Goal: Task Accomplishment & Management: Complete application form

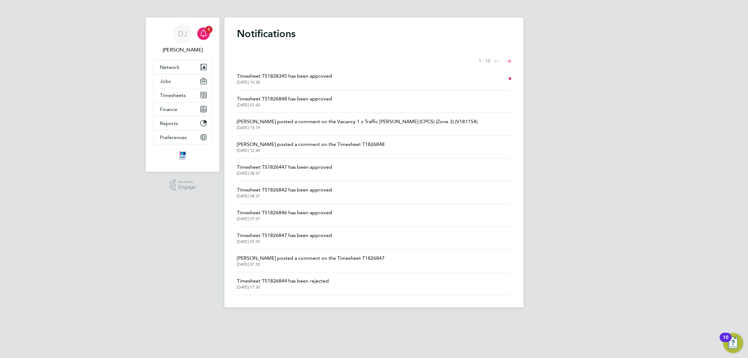
click at [320, 79] on span "Timesheet TS1828345 has been approved" at bounding box center [284, 75] width 95 height 7
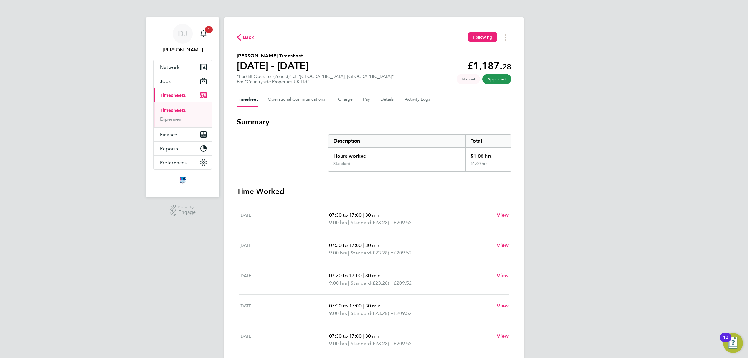
click at [245, 35] on span "Back" at bounding box center [249, 37] width 12 height 7
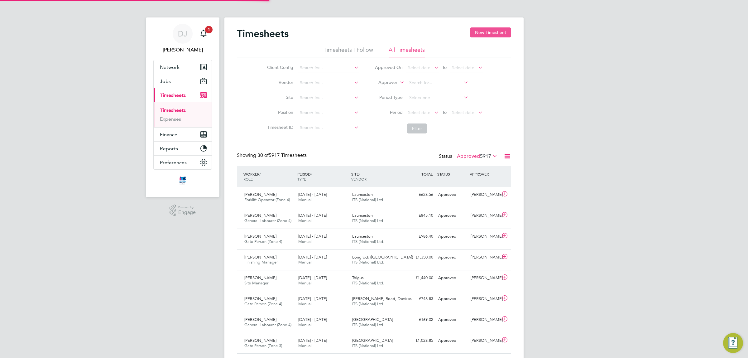
click at [479, 30] on button "New Timesheet" at bounding box center [490, 32] width 41 height 10
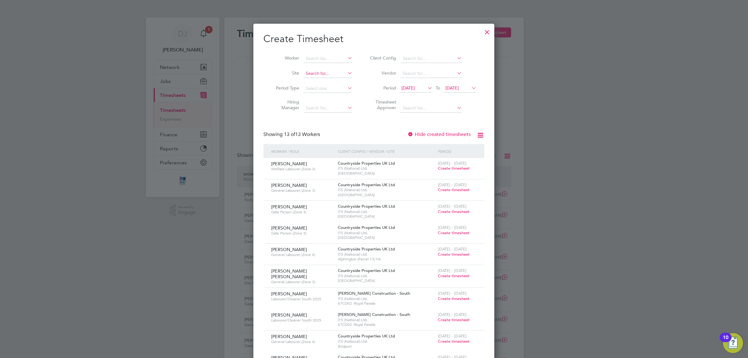
click at [330, 72] on input at bounding box center [328, 73] width 49 height 9
type input "su"
click at [388, 124] on div "Create Timesheet Worker Site su Period Type Hiring Manager Client Config Vendor…" at bounding box center [373, 280] width 221 height 496
click at [319, 86] on input at bounding box center [328, 88] width 49 height 9
click at [264, 113] on li "Hiring Manager" at bounding box center [311, 106] width 97 height 20
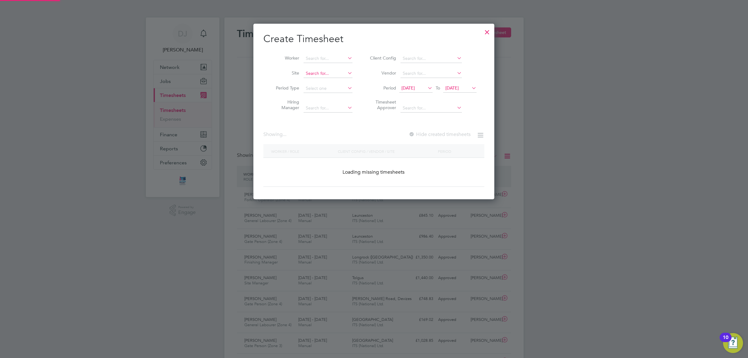
click at [318, 72] on input at bounding box center [328, 73] width 49 height 9
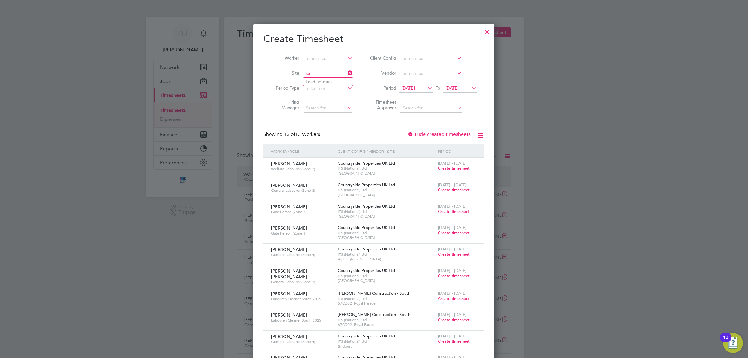
type input "s"
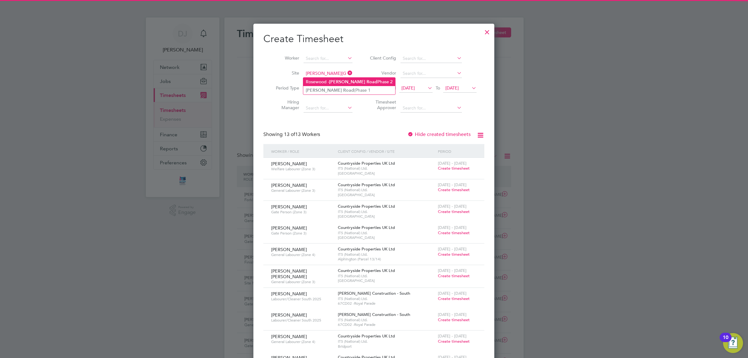
click at [337, 80] on b "[PERSON_NAME]" at bounding box center [347, 81] width 36 height 5
type input "Rosewood - [PERSON_NAME][GEOGRAPHIC_DATA] Phase 2"
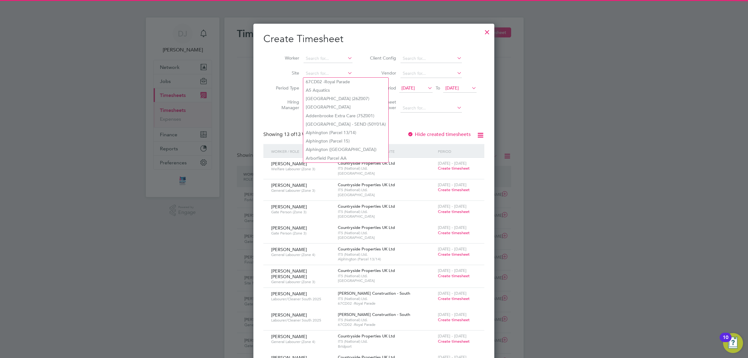
click at [364, 66] on li "Vendor" at bounding box center [422, 73] width 124 height 15
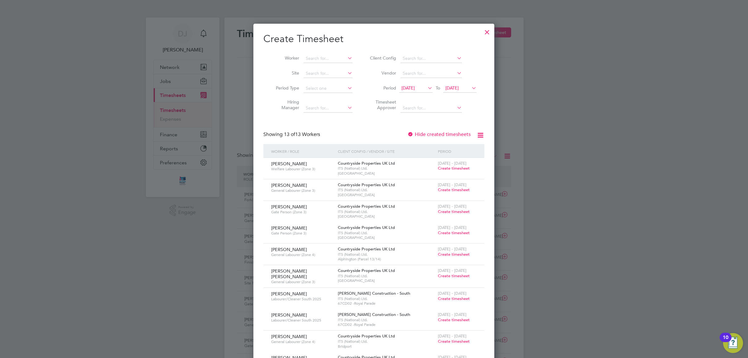
click at [409, 87] on span "[DATE]" at bounding box center [407, 88] width 13 height 6
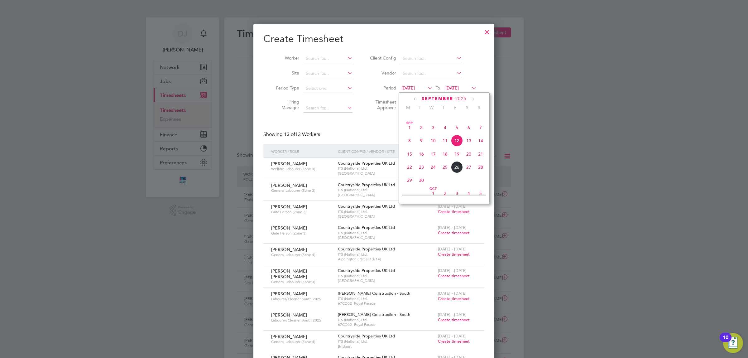
click at [410, 173] on span "22" at bounding box center [410, 167] width 12 height 12
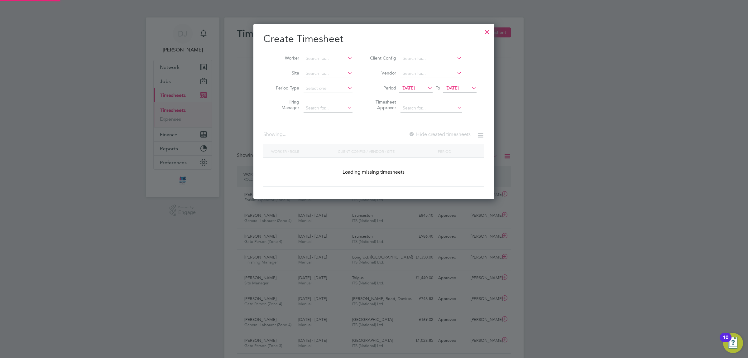
click at [459, 96] on li "Timesheet Approver" at bounding box center [422, 106] width 124 height 20
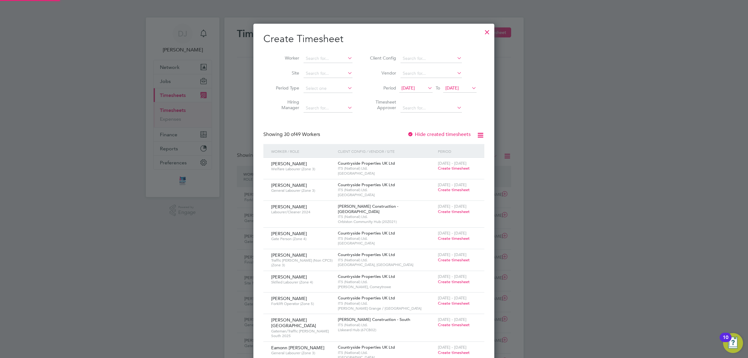
click at [462, 91] on span "[DATE]" at bounding box center [459, 88] width 33 height 8
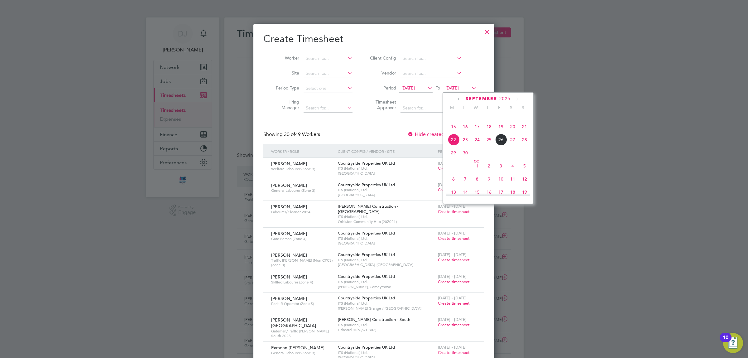
click at [502, 146] on span "26" at bounding box center [501, 140] width 12 height 12
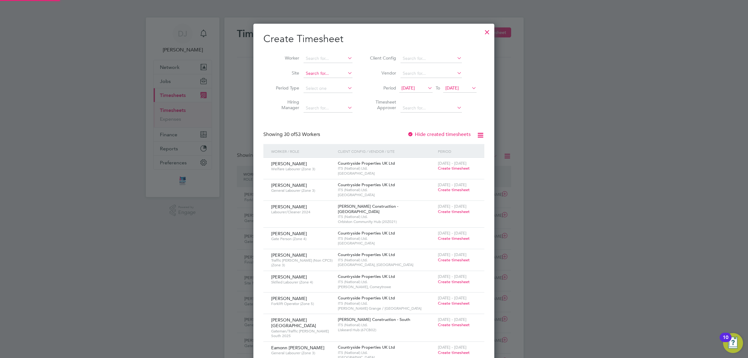
click at [318, 75] on input at bounding box center [328, 73] width 49 height 9
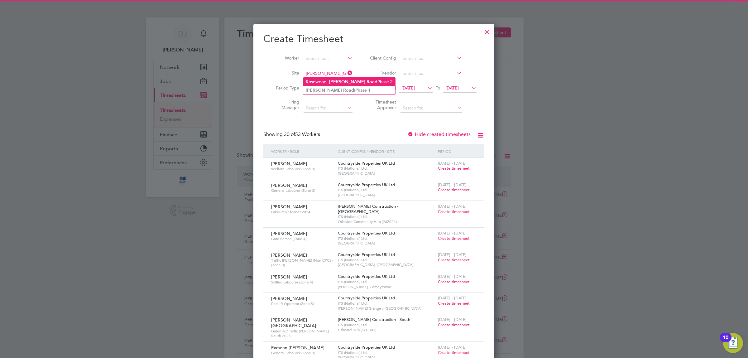
click at [333, 79] on b "[PERSON_NAME]" at bounding box center [347, 81] width 36 height 5
type input "Rosewood - [PERSON_NAME][GEOGRAPHIC_DATA] Phase 2"
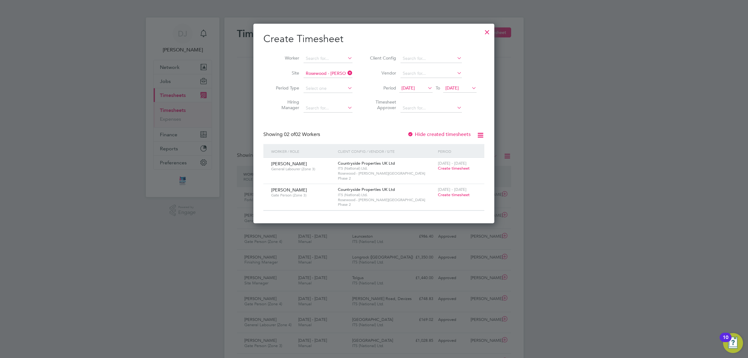
click at [454, 192] on span "Create timesheet" at bounding box center [454, 194] width 32 height 5
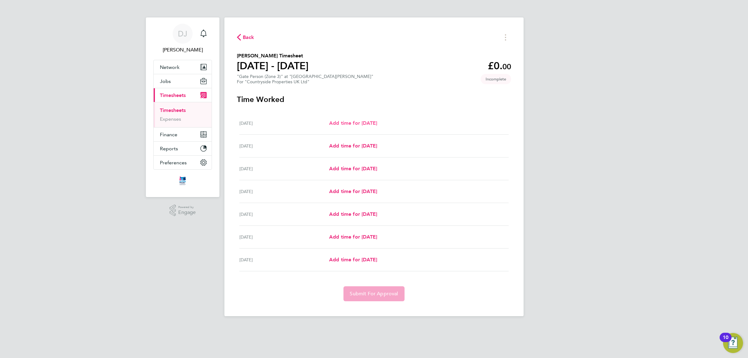
click at [367, 125] on span "Add time for [DATE]" at bounding box center [353, 123] width 48 height 6
select select "30"
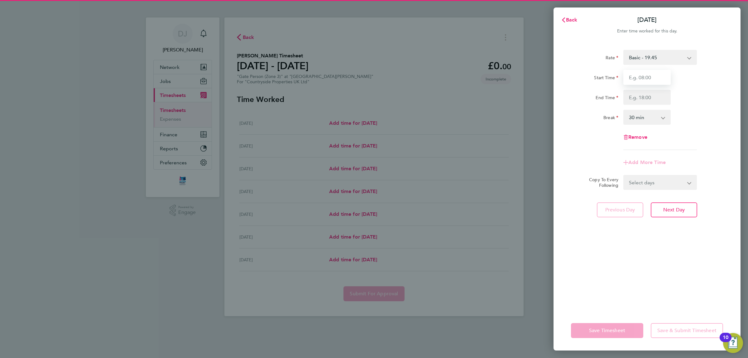
click at [642, 74] on input "Start Time" at bounding box center [646, 77] width 47 height 15
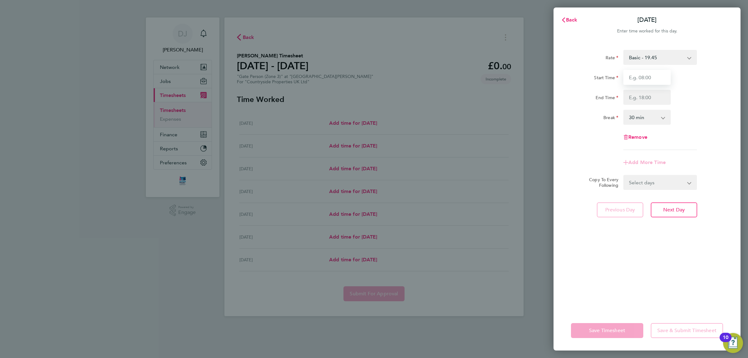
type input "07:00"
click at [647, 94] on input "End Time" at bounding box center [646, 97] width 47 height 15
type input "17:00"
click at [647, 119] on select "0 min 15 min 30 min 45 min 60 min 75 min 90 min" at bounding box center [643, 117] width 39 height 14
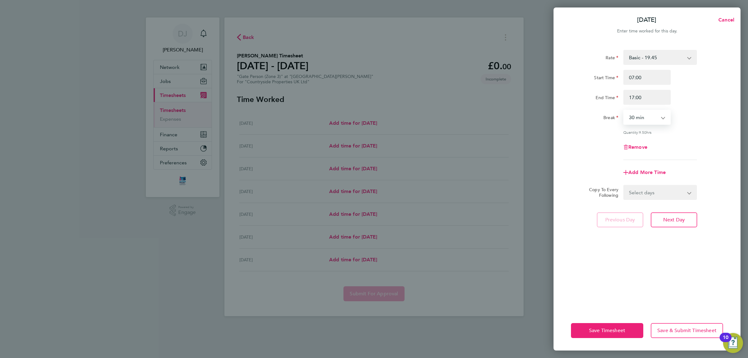
select select "0"
click at [624, 110] on select "0 min 15 min 30 min 45 min 60 min 75 min 90 min" at bounding box center [643, 117] width 39 height 14
click at [677, 138] on div "Rate Basic - 19.45 Start Time 07:00 End Time 17:00 Break 0 min 15 min 30 min 45…" at bounding box center [647, 105] width 152 height 110
click at [636, 194] on select "Select days Day Weekday (Mon-Fri) Weekend (Sat-Sun) [DATE] [DATE] [DATE] [DATE]…" at bounding box center [656, 192] width 65 height 14
select select "WEEKDAY"
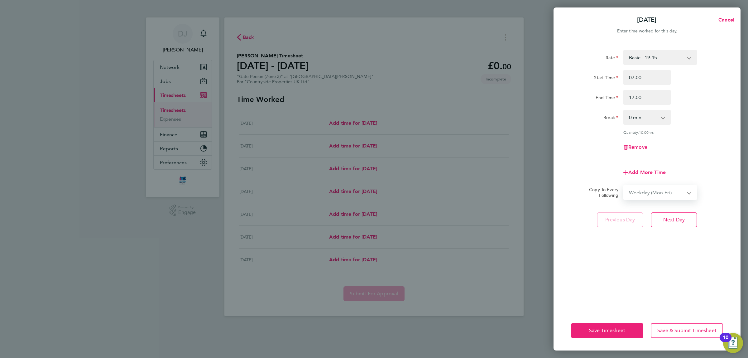
click at [624, 185] on select "Select days Day Weekday (Mon-Fri) Weekend (Sat-Sun) [DATE] [DATE] [DATE] [DATE]…" at bounding box center [656, 192] width 65 height 14
select select "[DATE]"
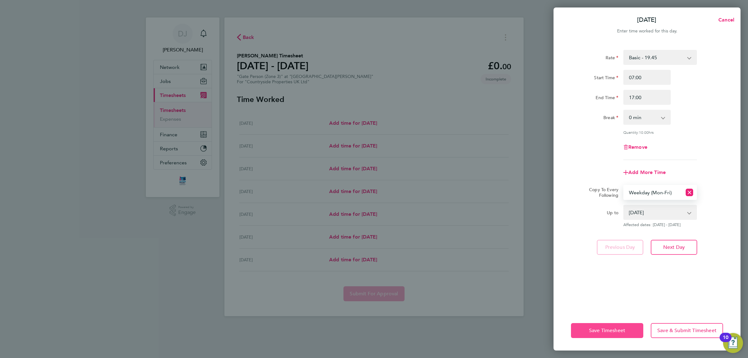
click at [608, 331] on span "Save Timesheet" at bounding box center [607, 330] width 36 height 6
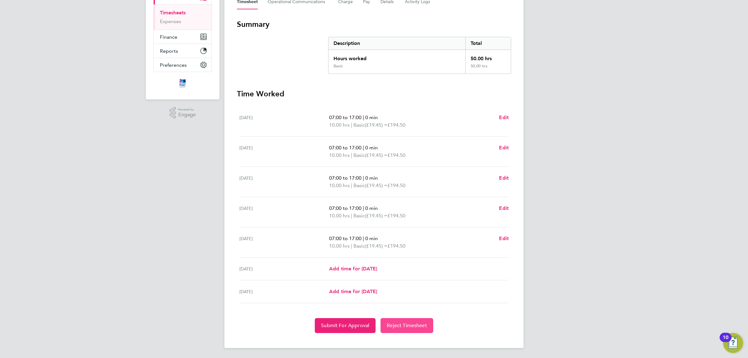
click at [417, 330] on button "Reject Timesheet" at bounding box center [407, 325] width 53 height 15
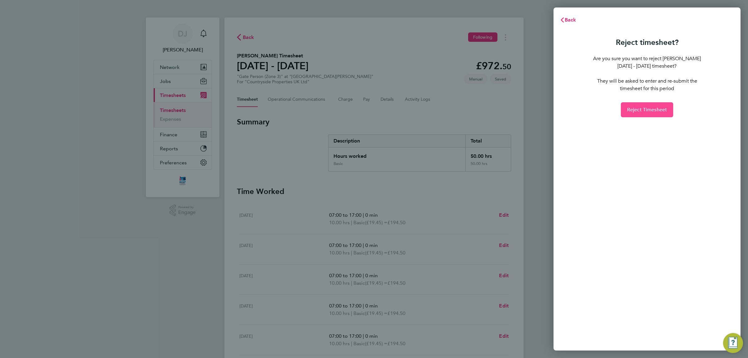
click at [636, 114] on button "Reject Timesheet" at bounding box center [647, 109] width 53 height 15
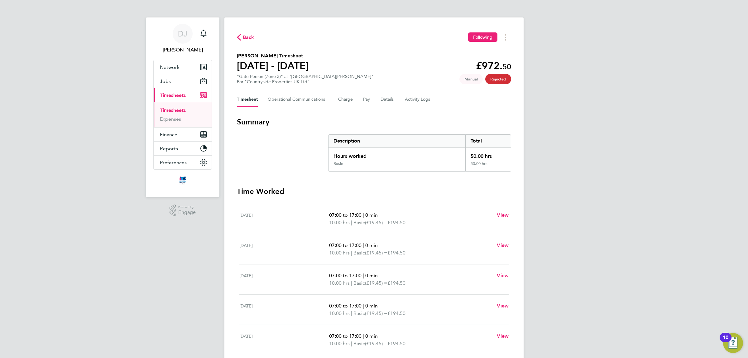
click at [240, 36] on icon "button" at bounding box center [239, 37] width 4 height 7
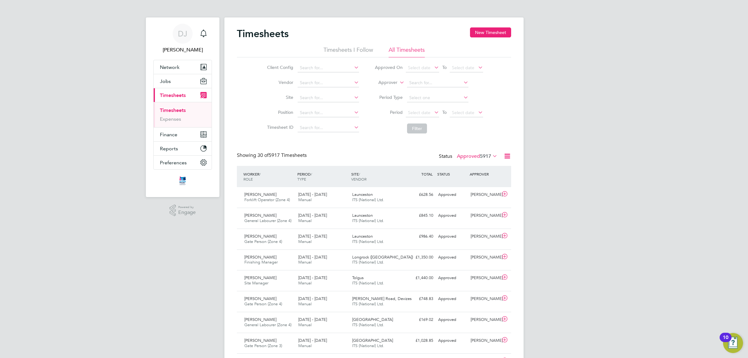
click at [483, 39] on div "Timesheets New Timesheet" at bounding box center [374, 36] width 274 height 19
click at [483, 37] on button "New Timesheet" at bounding box center [490, 32] width 41 height 10
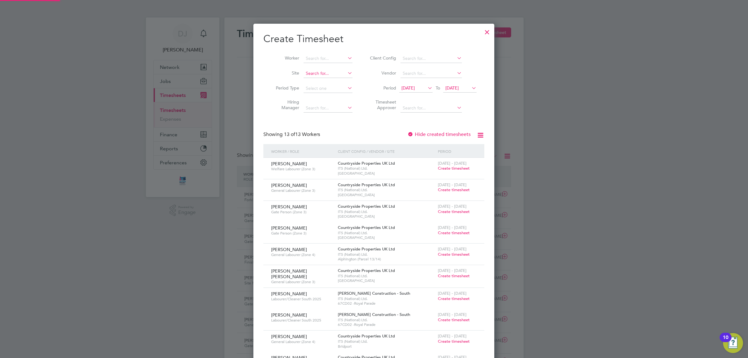
click at [315, 74] on input at bounding box center [328, 73] width 49 height 9
click at [336, 98] on li "[PERSON_NAME][GEOGRAPHIC_DATA] (Phase 1" at bounding box center [348, 98] width 91 height 8
type input "[PERSON_NAME][GEOGRAPHIC_DATA] (Phase 1"
click at [335, 71] on input at bounding box center [328, 73] width 49 height 9
type input "s"
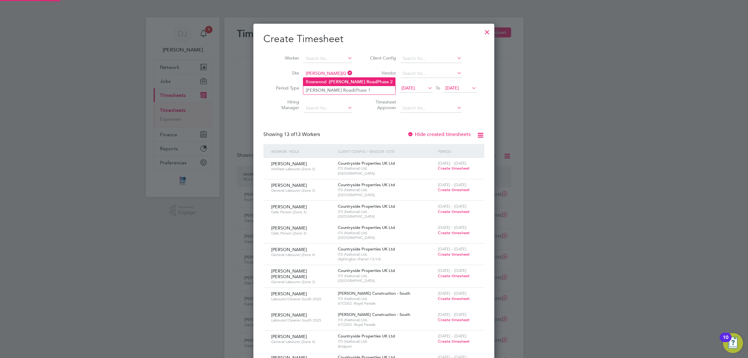
click at [334, 81] on b "[PERSON_NAME]" at bounding box center [347, 81] width 36 height 5
type input "Rosewood - [PERSON_NAME][GEOGRAPHIC_DATA] Phase 2"
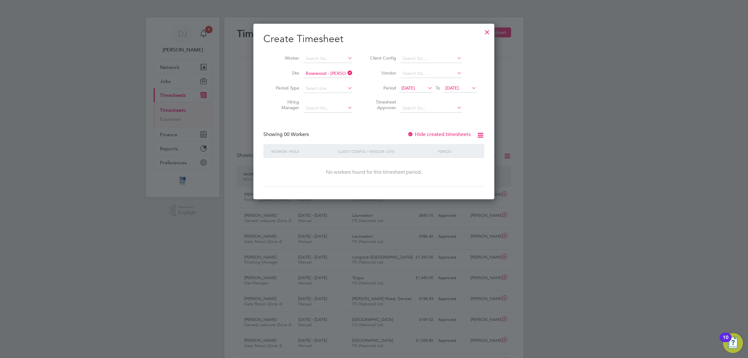
click at [415, 88] on span "[DATE]" at bounding box center [407, 88] width 13 height 6
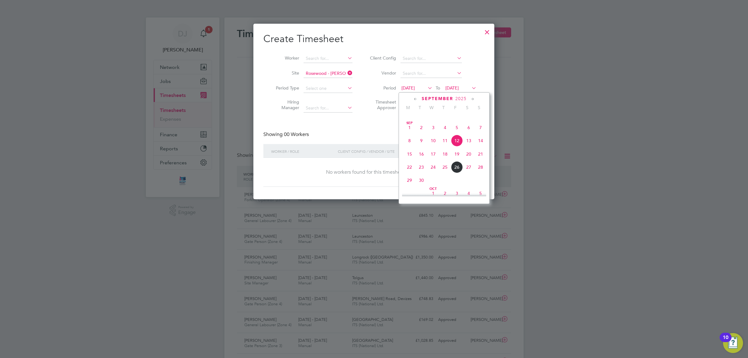
click at [406, 173] on span "22" at bounding box center [410, 167] width 12 height 12
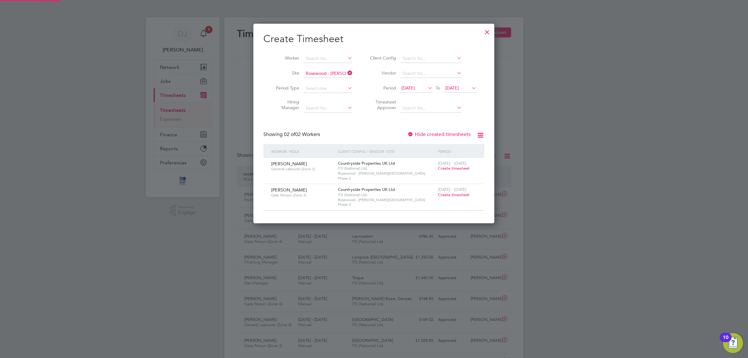
click at [459, 89] on span "[DATE]" at bounding box center [451, 88] width 13 height 6
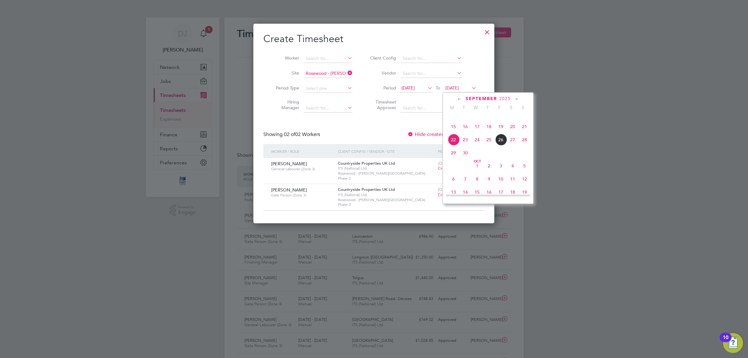
click at [498, 146] on span "26" at bounding box center [501, 140] width 12 height 12
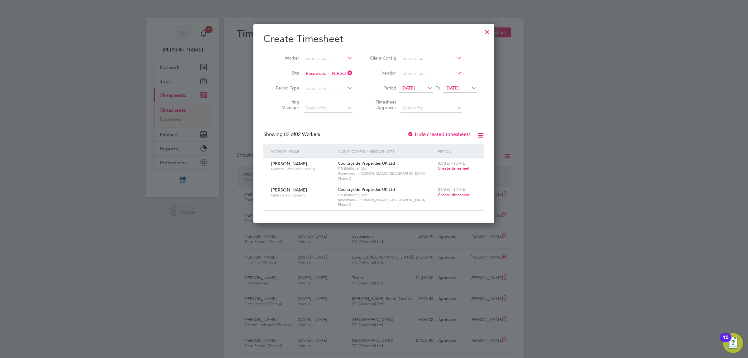
click at [441, 167] on span "Create timesheet" at bounding box center [454, 168] width 32 height 5
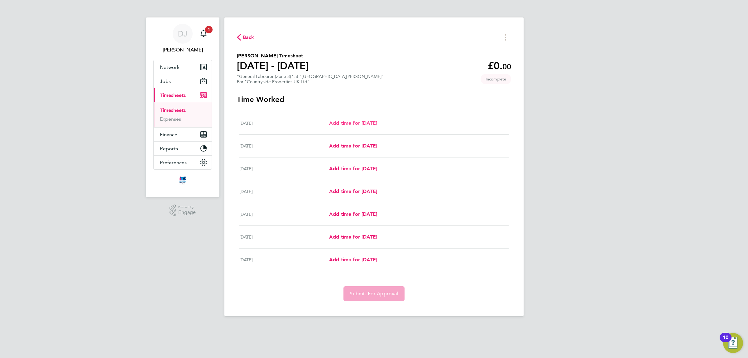
click at [350, 122] on span "Add time for [DATE]" at bounding box center [353, 123] width 48 height 6
select select "30"
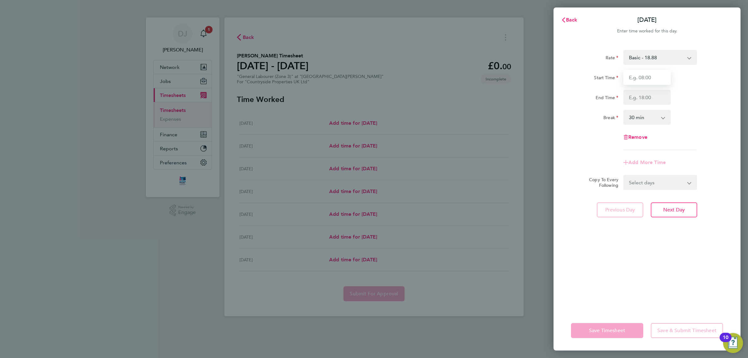
click at [653, 77] on input "Start Time" at bounding box center [646, 77] width 47 height 15
type input "07:30"
click at [649, 92] on input "End Time" at bounding box center [646, 97] width 47 height 15
type input "17:00"
click at [649, 76] on input "07:30" at bounding box center [646, 77] width 47 height 15
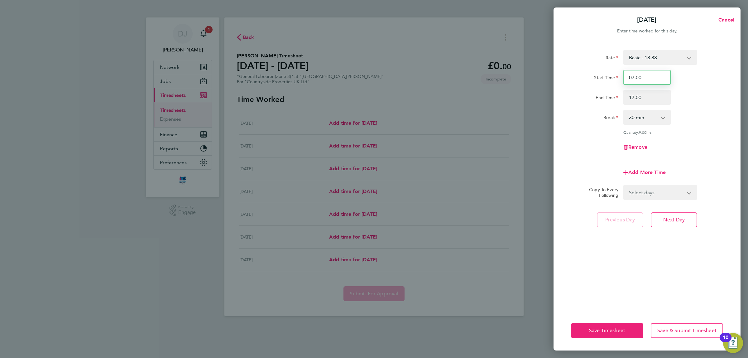
type input "07:00"
click at [685, 86] on div "Start Time 07:00 End Time 17:00" at bounding box center [647, 87] width 157 height 35
click at [652, 117] on select "0 min 15 min 30 min 45 min 60 min 75 min 90 min" at bounding box center [643, 117] width 39 height 14
select select "0"
click at [624, 110] on select "0 min 15 min 30 min 45 min 60 min 75 min 90 min" at bounding box center [643, 117] width 39 height 14
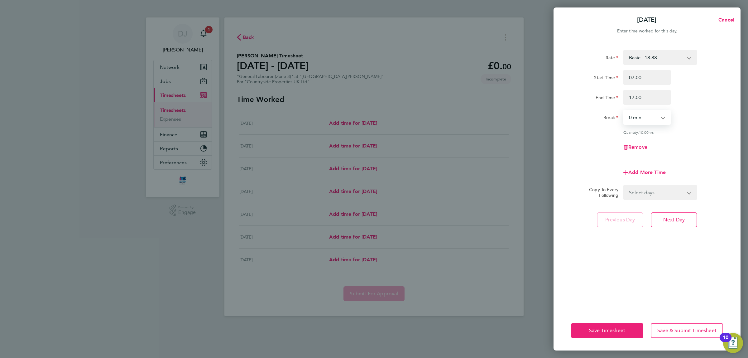
click at [677, 139] on div "Rate Basic - 18.88 Start Time 07:00 End Time 17:00 Break 0 min 15 min 30 min 45…" at bounding box center [647, 105] width 152 height 110
click at [654, 183] on form "Rate Basic - 18.88 Start Time 07:00 End Time 17:00 Break 0 min 15 min 30 min 45…" at bounding box center [647, 125] width 152 height 150
drag, startPoint x: 655, startPoint y: 195, endPoint x: 656, endPoint y: 198, distance: 3.4
click at [655, 195] on select "Select days Day Weekday (Mon-Fri) Weekend (Sat-Sun) [DATE] [DATE] [DATE] [DATE]…" at bounding box center [656, 192] width 65 height 14
select select "WEEKDAY"
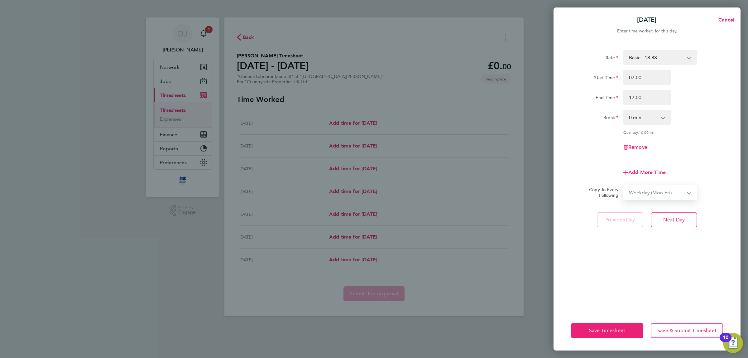
click at [624, 185] on select "Select days Day Weekday (Mon-Fri) Weekend (Sat-Sun) [DATE] [DATE] [DATE] [DATE]…" at bounding box center [656, 192] width 65 height 14
select select "[DATE]"
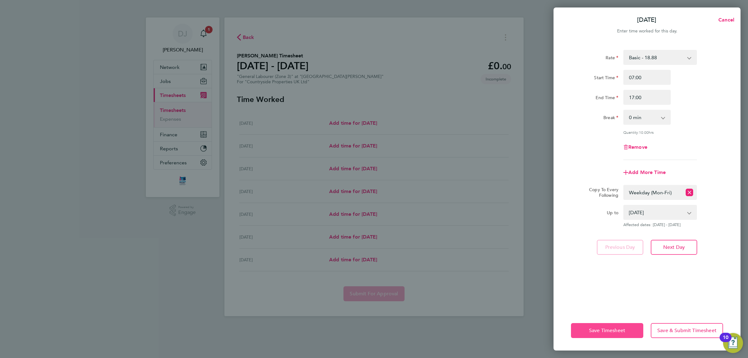
click at [612, 324] on button "Save Timesheet" at bounding box center [607, 330] width 72 height 15
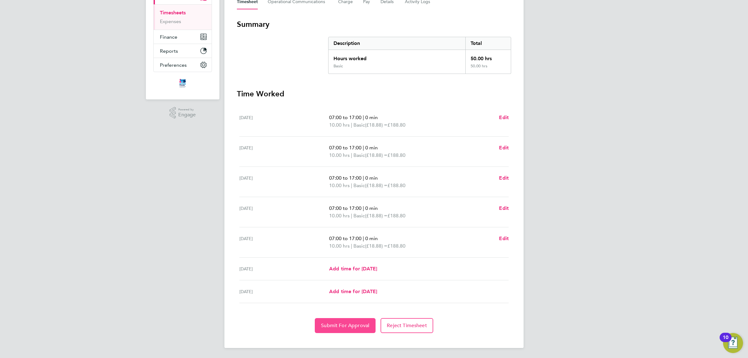
click at [348, 324] on span "Submit For Approval" at bounding box center [345, 325] width 48 height 6
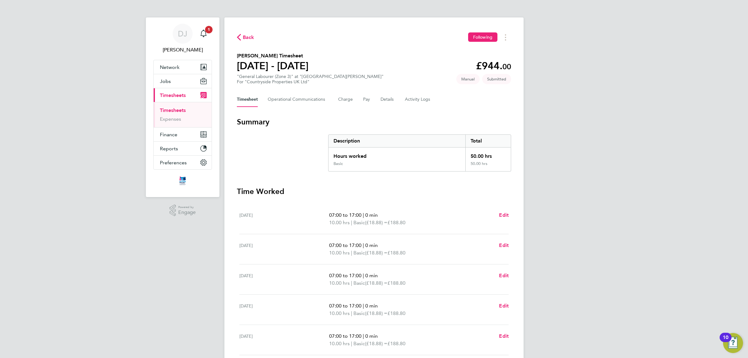
click at [242, 44] on div "Back Following [PERSON_NAME] Timesheet [DATE] - [DATE] £944. 00 "General Labour…" at bounding box center [373, 231] width 299 height 428
click at [242, 37] on span "Back" at bounding box center [245, 37] width 17 height 6
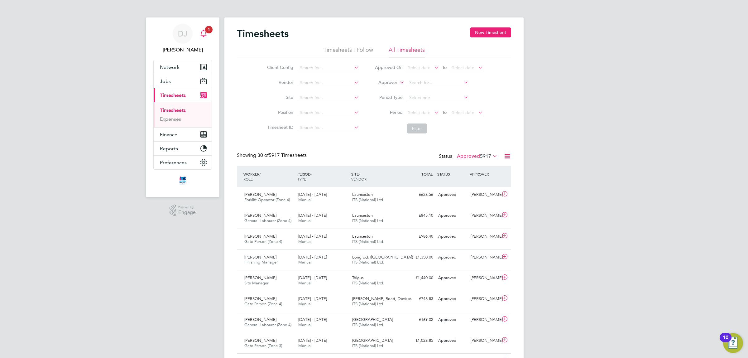
click at [207, 35] on div "Main navigation" at bounding box center [203, 33] width 12 height 12
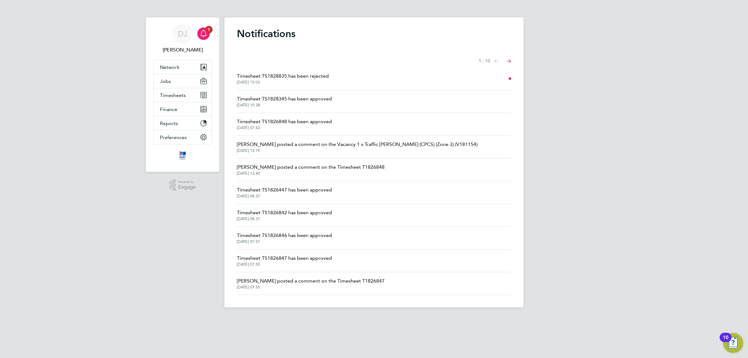
click at [571, 30] on div "DJ [PERSON_NAME] Notifications 1 Applications: Network Team Members Businesses …" at bounding box center [374, 158] width 748 height 317
drag, startPoint x: 570, startPoint y: 94, endPoint x: 566, endPoint y: 94, distance: 4.4
click at [570, 94] on div "DJ [PERSON_NAME] Notifications 1 Applications: Network Team Members Businesses …" at bounding box center [374, 158] width 748 height 317
click at [205, 36] on icon "Main navigation" at bounding box center [203, 33] width 7 height 7
click at [176, 94] on span "Timesheets" at bounding box center [173, 95] width 26 height 6
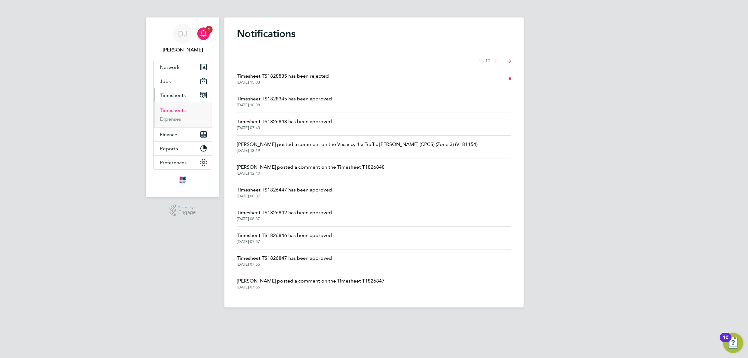
click at [175, 109] on link "Timesheets" at bounding box center [173, 110] width 26 height 6
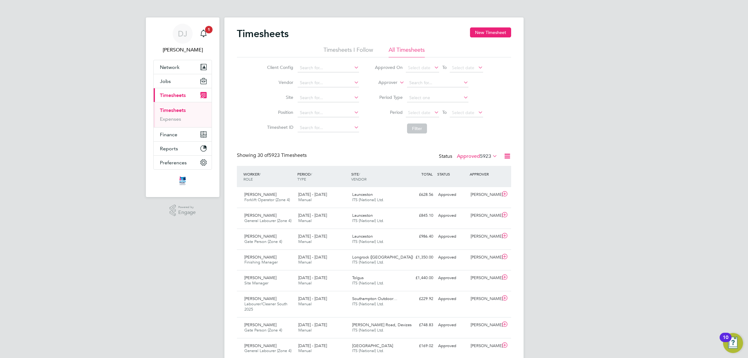
drag, startPoint x: 747, startPoint y: 84, endPoint x: 747, endPoint y: 113, distance: 28.1
click at [174, 83] on button "Jobs" at bounding box center [183, 81] width 58 height 14
click at [179, 114] on link "Placements" at bounding box center [173, 114] width 26 height 6
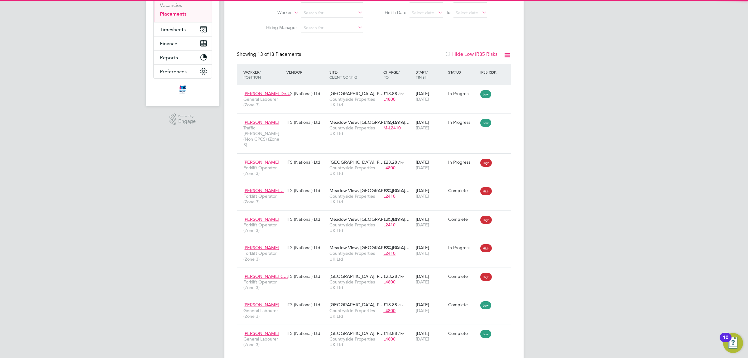
drag, startPoint x: 583, startPoint y: 195, endPoint x: 561, endPoint y: 242, distance: 51.7
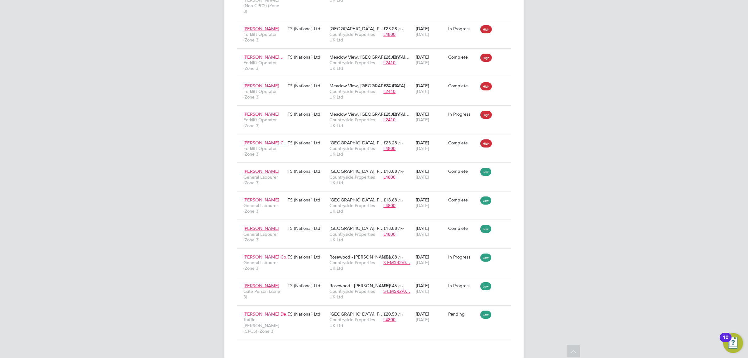
click at [569, 130] on div "DJ Don Jeater Notifications Applications: Network Team Members Businesses Sites…" at bounding box center [374, 68] width 748 height 602
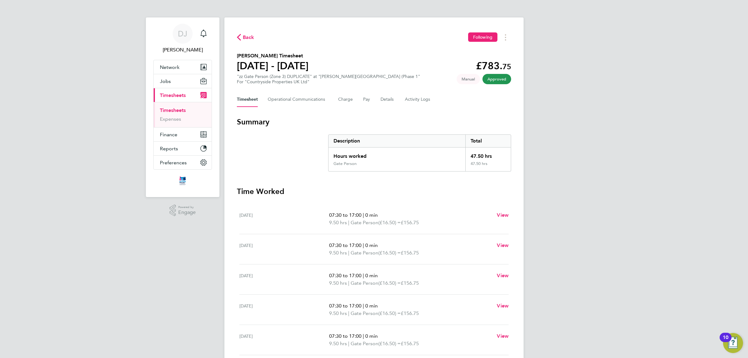
click at [247, 40] on span "Back" at bounding box center [249, 37] width 12 height 7
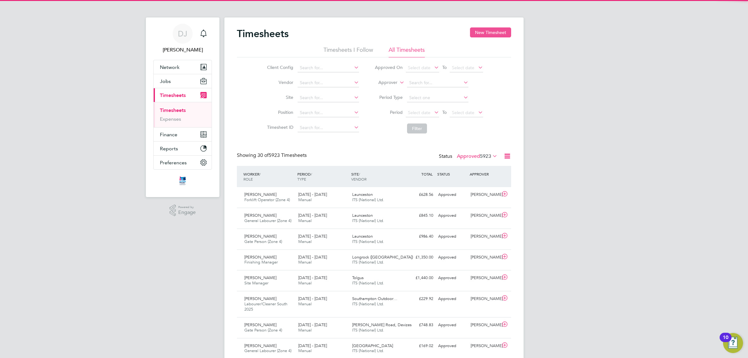
click at [495, 33] on button "New Timesheet" at bounding box center [490, 32] width 41 height 10
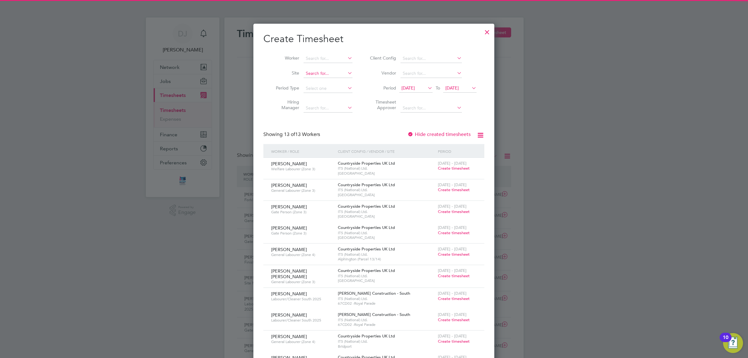
click at [320, 74] on input at bounding box center [328, 73] width 49 height 9
click at [323, 94] on li "[GEOGRAPHIC_DATA], [GEOGRAPHIC_DATA]" at bounding box center [354, 98] width 102 height 8
type input "[GEOGRAPHIC_DATA], [GEOGRAPHIC_DATA]"
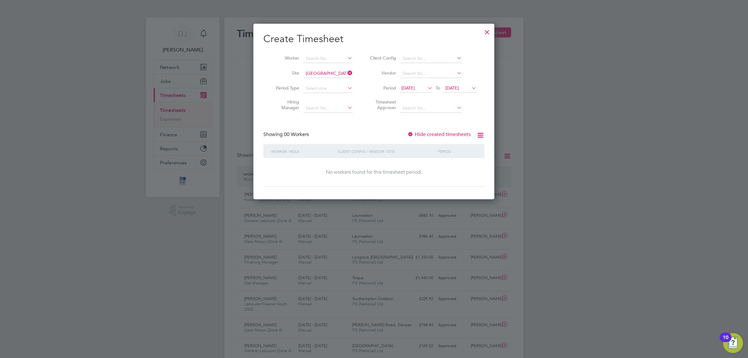
click at [415, 88] on span "[DATE]" at bounding box center [407, 88] width 13 height 6
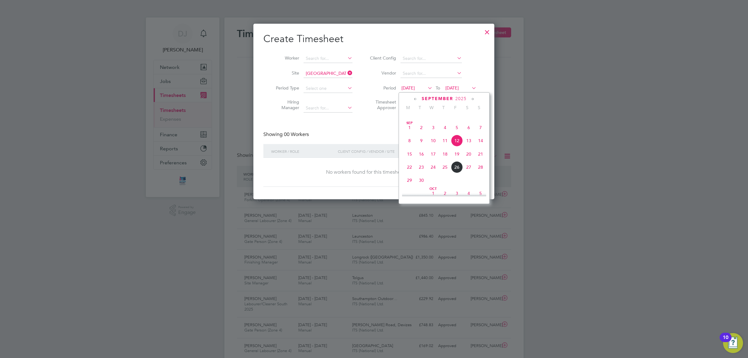
click at [407, 172] on span "22" at bounding box center [410, 167] width 12 height 12
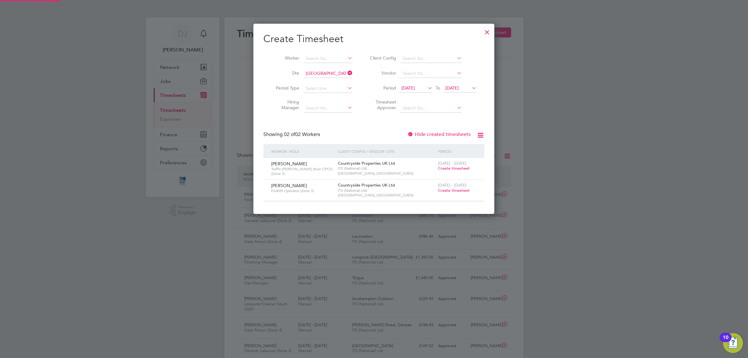
click at [459, 86] on span "[DATE]" at bounding box center [451, 88] width 13 height 6
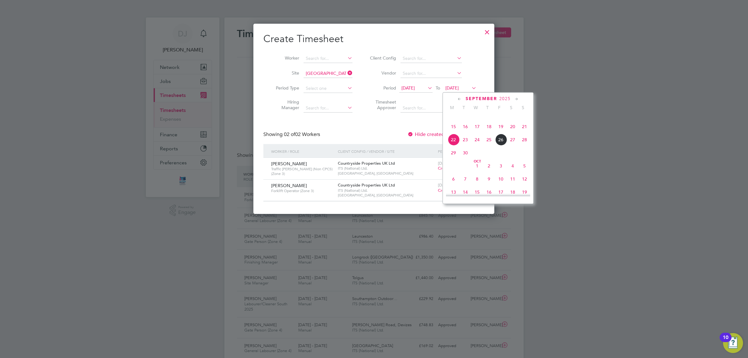
click at [500, 146] on span "26" at bounding box center [501, 140] width 12 height 12
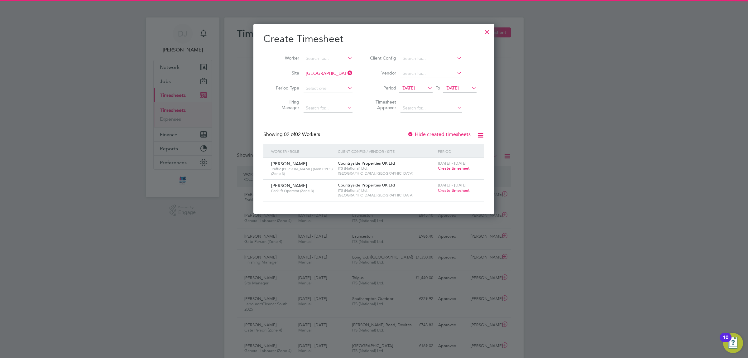
click at [454, 164] on span "[DATE] - [DATE]" at bounding box center [452, 163] width 29 height 5
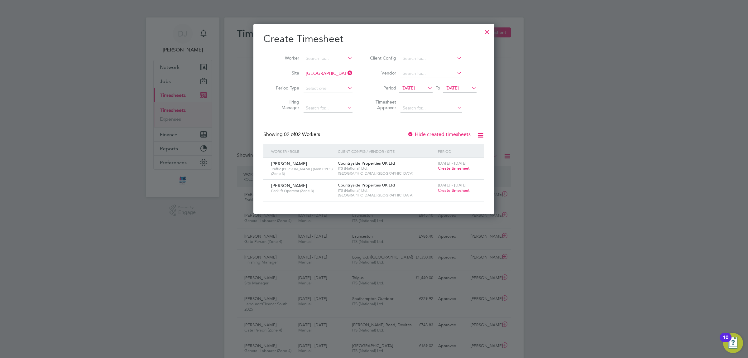
click at [451, 170] on span "Create timesheet" at bounding box center [454, 168] width 32 height 5
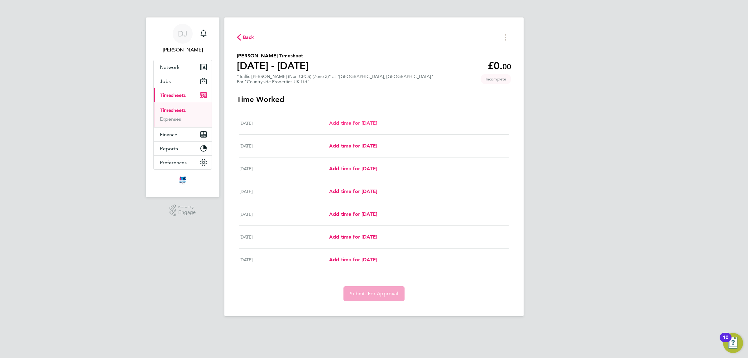
click at [374, 123] on span "Add time for [DATE]" at bounding box center [353, 123] width 48 height 6
select select "30"
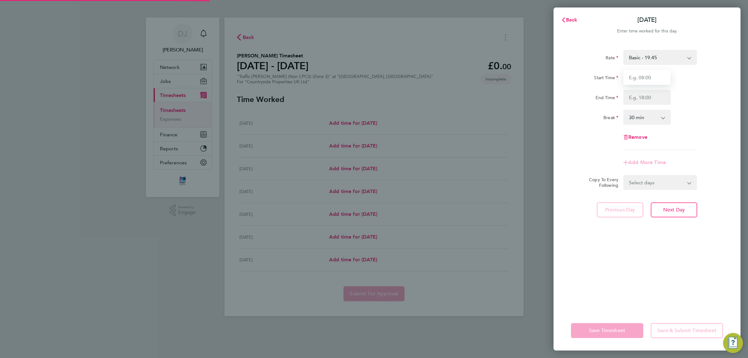
click at [641, 74] on input "Start Time" at bounding box center [646, 77] width 47 height 15
type input "07:30"
click at [643, 99] on input "End Time" at bounding box center [646, 97] width 47 height 15
type input "17:00"
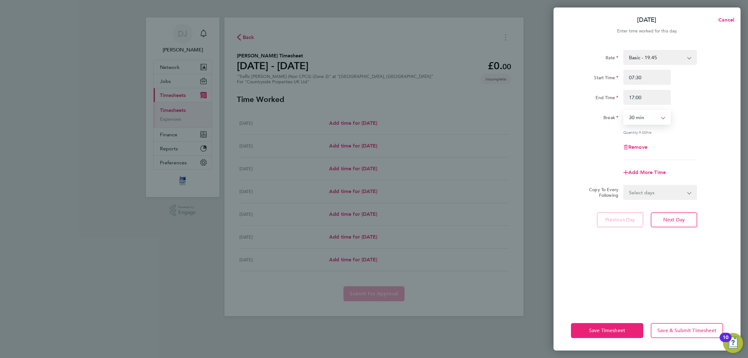
click at [645, 118] on select "0 min 15 min 30 min 45 min 60 min 75 min 90 min" at bounding box center [643, 117] width 39 height 14
select select "0"
click at [624, 110] on select "0 min 15 min 30 min 45 min 60 min 75 min 90 min" at bounding box center [643, 117] width 39 height 14
click at [685, 136] on div "Rate Basic - 19.45 Start Time 07:30 End Time 17:00 Break 0 min 15 min 30 min 45…" at bounding box center [647, 105] width 152 height 110
click at [630, 79] on input "07:30" at bounding box center [646, 77] width 47 height 15
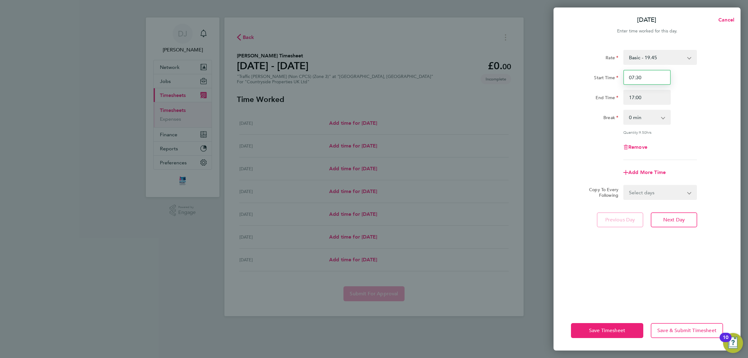
click at [646, 83] on input "07:30" at bounding box center [646, 77] width 47 height 15
click at [646, 80] on input "07:30" at bounding box center [646, 77] width 47 height 15
type input "07:00"
click at [687, 99] on div "End Time 17:00" at bounding box center [647, 97] width 157 height 15
click at [664, 196] on select "Select days Day Weekday (Mon-Fri) Weekend (Sat-Sun) [DATE] [DATE] [DATE] [DATE]…" at bounding box center [656, 192] width 65 height 14
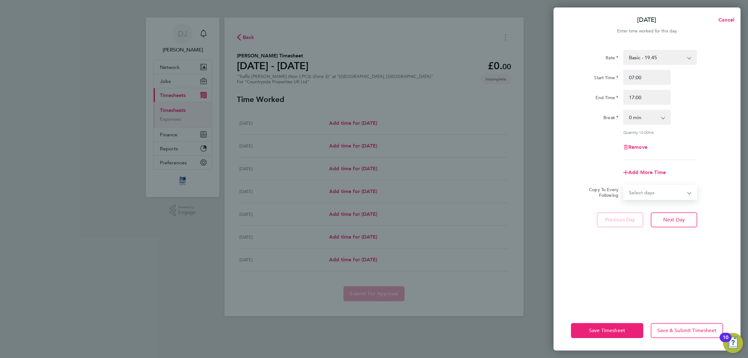
select select "WEEKDAY"
click at [624, 185] on select "Select days Day Weekday (Mon-Fri) Weekend (Sat-Sun) [DATE] [DATE] [DATE] [DATE]…" at bounding box center [656, 192] width 65 height 14
select select "[DATE]"
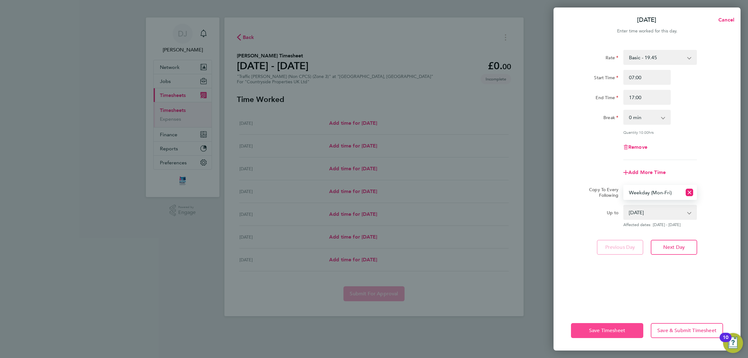
click at [612, 331] on span "Save Timesheet" at bounding box center [607, 330] width 36 height 6
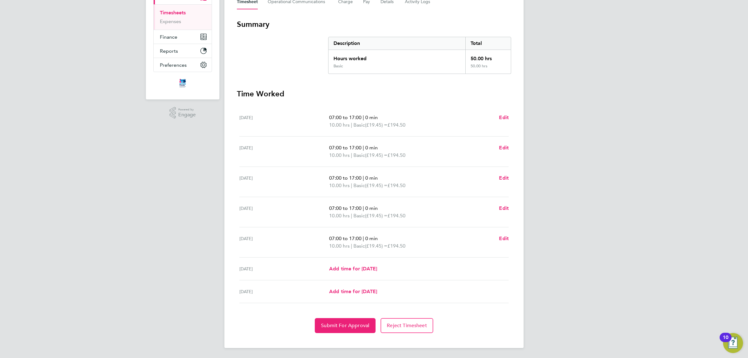
click at [363, 274] on div "Sat 27 Sep Add time for Sat 27 Sep Add time for Sat 27 Sep" at bounding box center [373, 268] width 269 height 23
click at [370, 268] on span "Add time for [DATE]" at bounding box center [353, 269] width 48 height 6
select select "30"
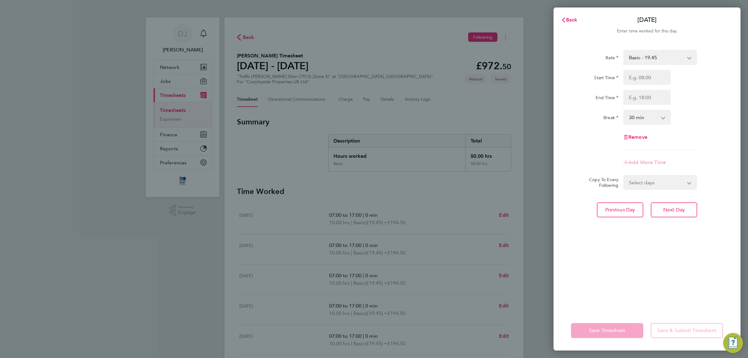
click at [647, 172] on form "Rate Basic - 19.45 Start Time End Time Break 0 min 15 min 30 min 45 min 60 min …" at bounding box center [647, 120] width 152 height 140
click at [649, 183] on select "Select days Sunday" at bounding box center [656, 182] width 65 height 14
click at [701, 161] on div "Add More Time" at bounding box center [647, 162] width 157 height 15
click at [648, 84] on input "Start Time" at bounding box center [646, 77] width 47 height 15
type input "07:30"
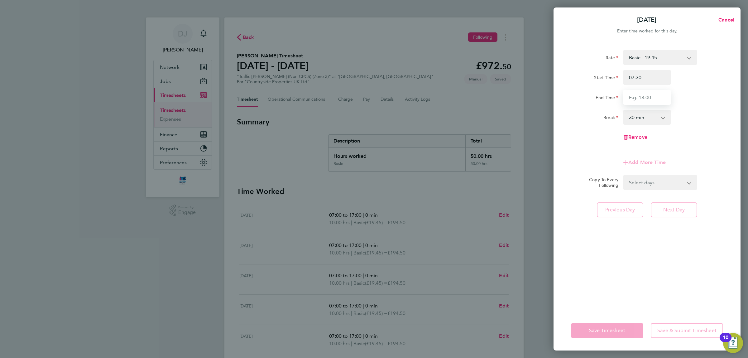
click at [649, 98] on input "End Time" at bounding box center [646, 97] width 47 height 15
type input "14:00"
click at [697, 98] on div "End Time 14:00" at bounding box center [647, 97] width 157 height 15
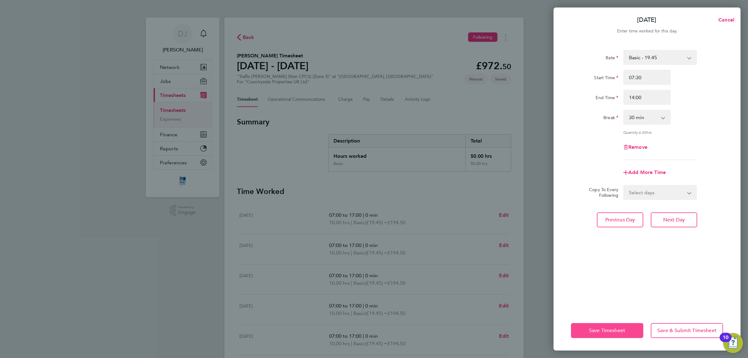
click at [605, 332] on span "Save Timesheet" at bounding box center [607, 330] width 36 height 6
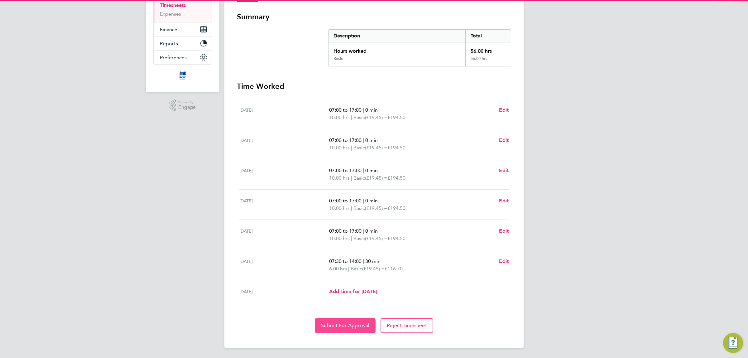
click at [345, 322] on button "Submit For Approval" at bounding box center [345, 325] width 61 height 15
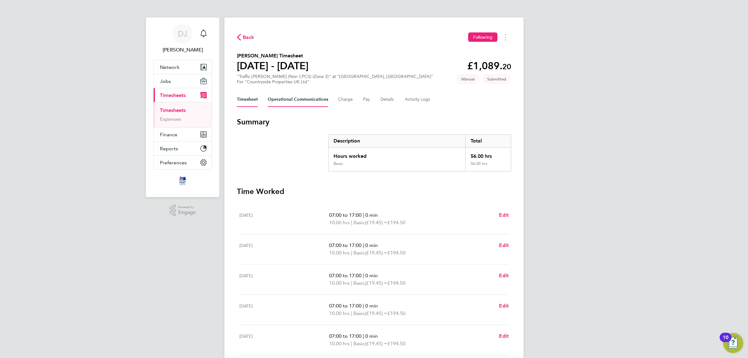
click at [281, 96] on Communications-tab "Operational Communications" at bounding box center [298, 99] width 60 height 15
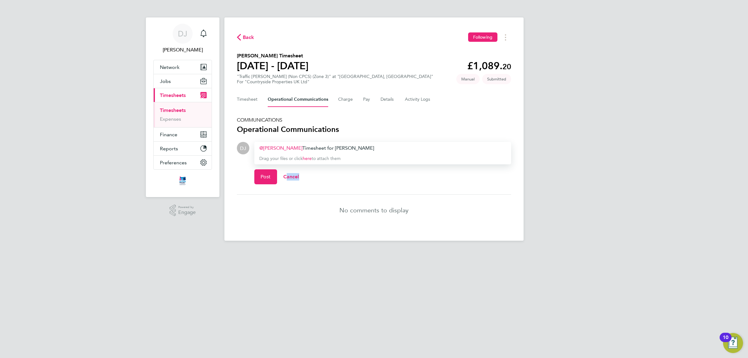
drag, startPoint x: 270, startPoint y: 185, endPoint x: 286, endPoint y: 212, distance: 31.7
click at [286, 212] on section "COMMUNICATIONS Operational Communications DJ Drop your files here Supported fil…" at bounding box center [374, 171] width 274 height 109
click at [324, 148] on div "Joel Bishop ​ Timesheet for Pravin" at bounding box center [382, 147] width 247 height 7
click at [332, 148] on div "Joel Bishop ​ Timesheet for Pravin" at bounding box center [382, 147] width 247 height 7
click at [349, 150] on div "Joel Bishop ​ Timesheet for Pravin" at bounding box center [382, 147] width 247 height 7
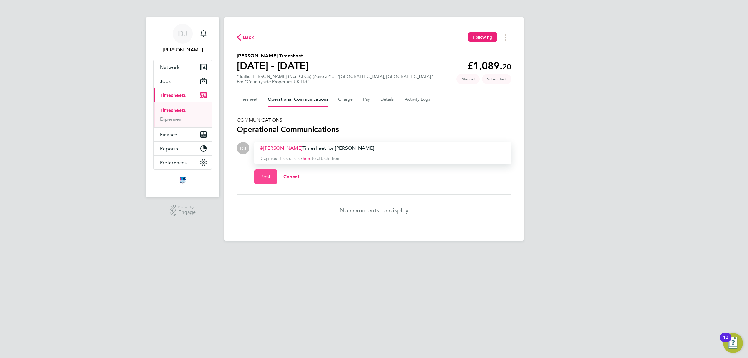
click at [260, 183] on button "Post" at bounding box center [265, 176] width 23 height 15
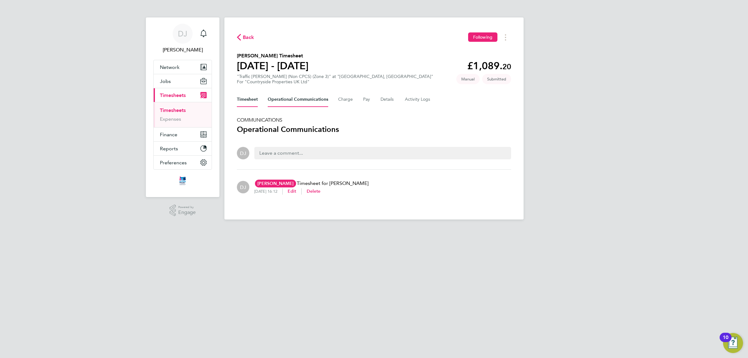
click at [249, 99] on button "Timesheet" at bounding box center [247, 99] width 21 height 15
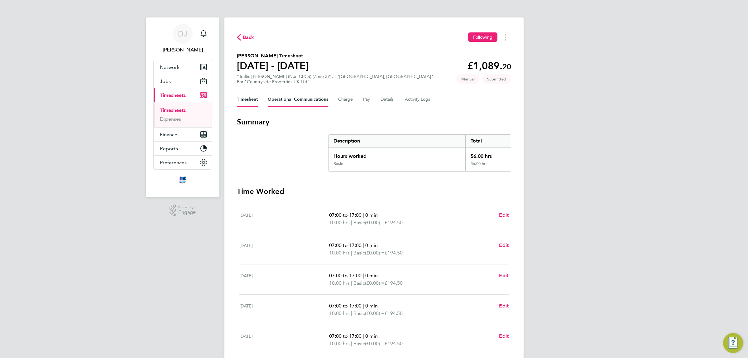
click at [287, 100] on Communications-tab "Operational Communications" at bounding box center [298, 99] width 60 height 15
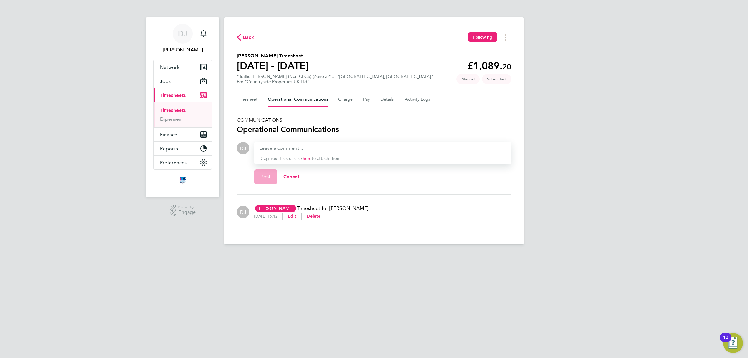
drag, startPoint x: 634, startPoint y: 165, endPoint x: 631, endPoint y: 175, distance: 10.4
click at [257, 101] on button "Timesheet" at bounding box center [247, 99] width 21 height 15
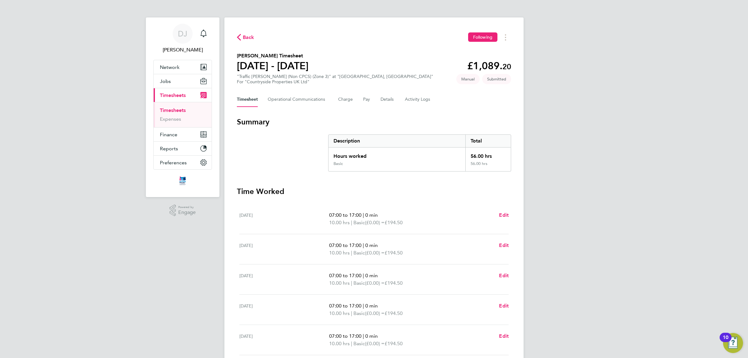
click at [280, 88] on div "Back Following Pravin Mistry's Timesheet 22 - 28 Sept 2025 £1,089. 20 "Traffic …" at bounding box center [373, 234] width 299 height 435
click at [281, 100] on Communications-tab "Operational Communications" at bounding box center [298, 99] width 60 height 15
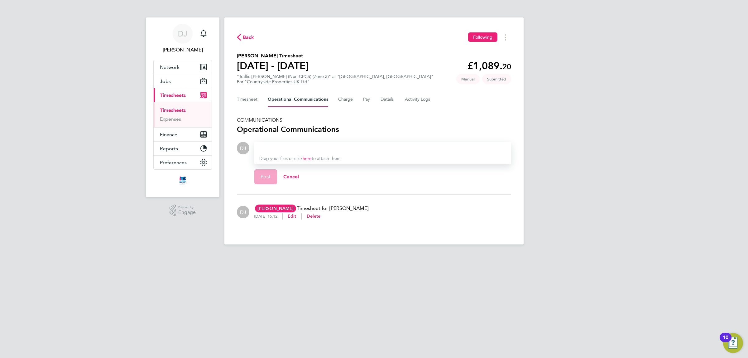
click at [243, 38] on span "Back" at bounding box center [249, 37] width 12 height 7
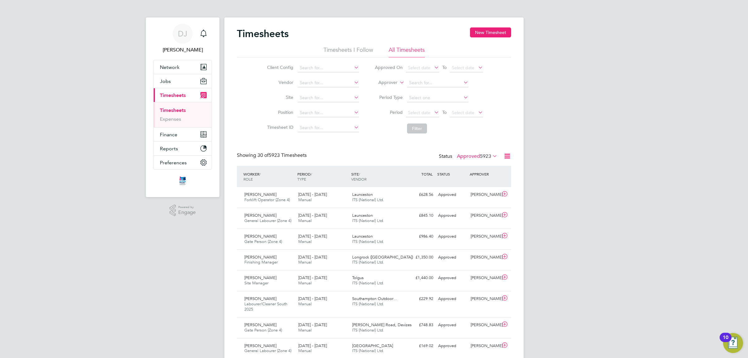
click at [476, 38] on div "Timesheets New Timesheet" at bounding box center [374, 36] width 274 height 19
click at [477, 36] on button "New Timesheet" at bounding box center [490, 32] width 41 height 10
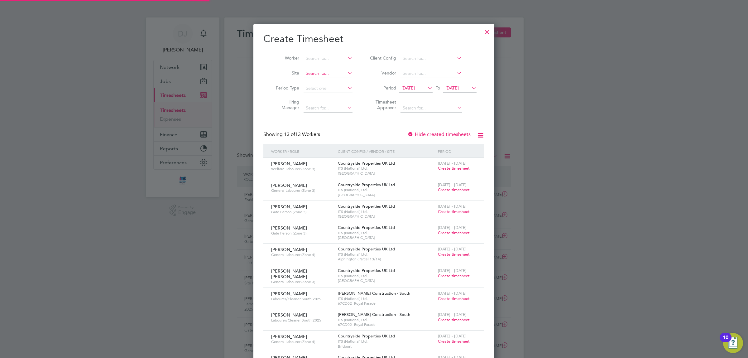
click at [332, 71] on input at bounding box center [328, 73] width 49 height 9
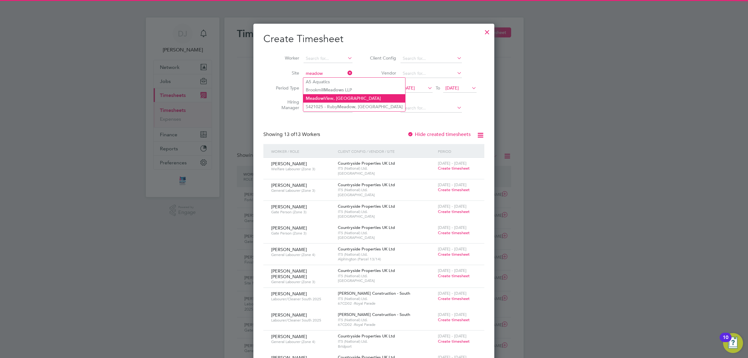
click at [335, 97] on li "Meadow View, Crowborough" at bounding box center [354, 98] width 102 height 8
type input "[GEOGRAPHIC_DATA], [GEOGRAPHIC_DATA]"
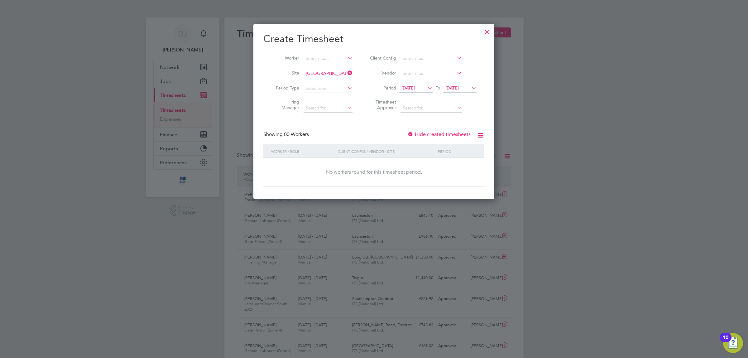
click at [415, 87] on span "[DATE]" at bounding box center [407, 88] width 13 height 6
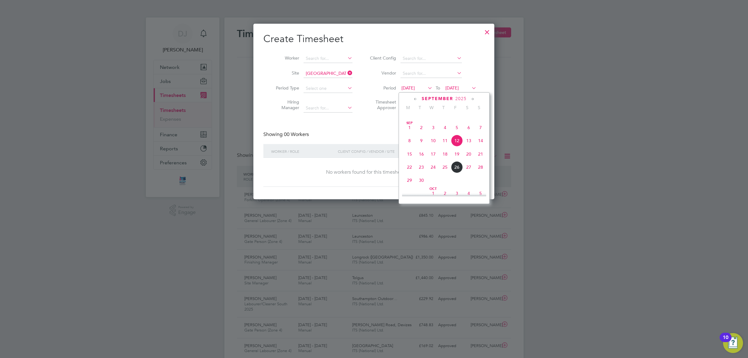
click at [409, 173] on span "22" at bounding box center [410, 167] width 12 height 12
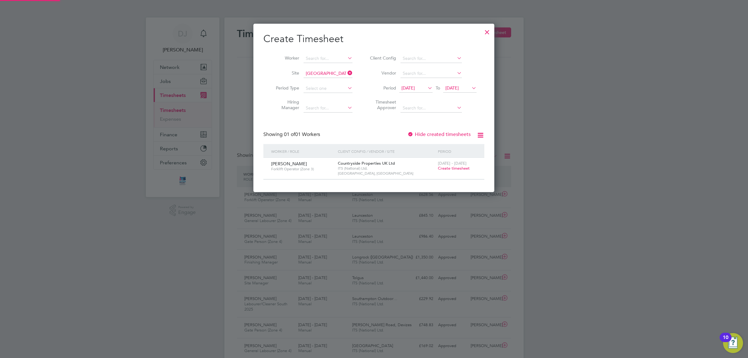
click at [470, 84] on icon at bounding box center [470, 88] width 0 height 9
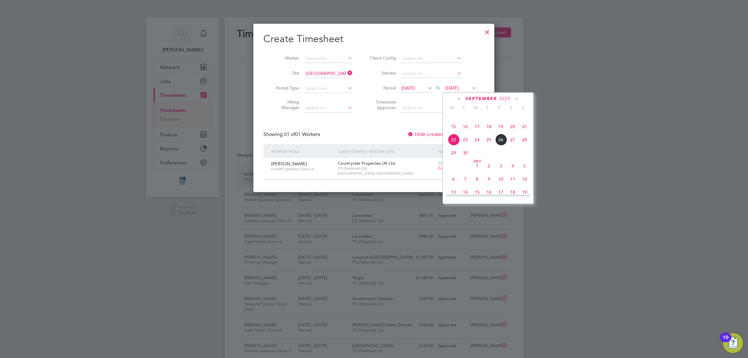
click at [501, 146] on span "26" at bounding box center [501, 140] width 12 height 12
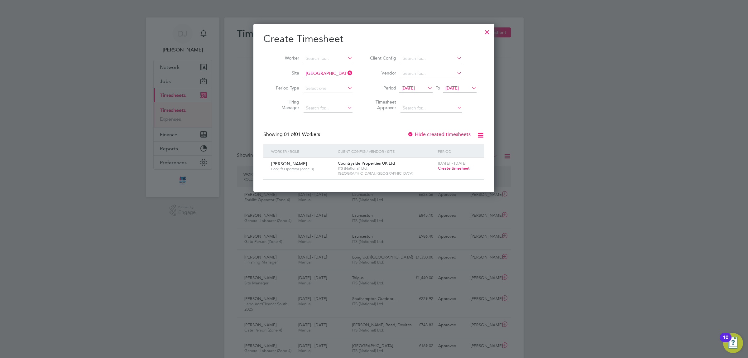
click at [449, 167] on span "Create timesheet" at bounding box center [454, 168] width 32 height 5
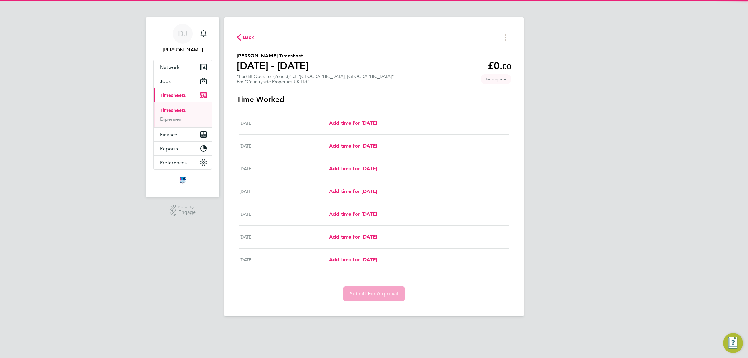
click at [351, 128] on div "Mon 22 Sep Add time for Mon 22 Sep Add time for Mon 22 Sep" at bounding box center [373, 123] width 269 height 23
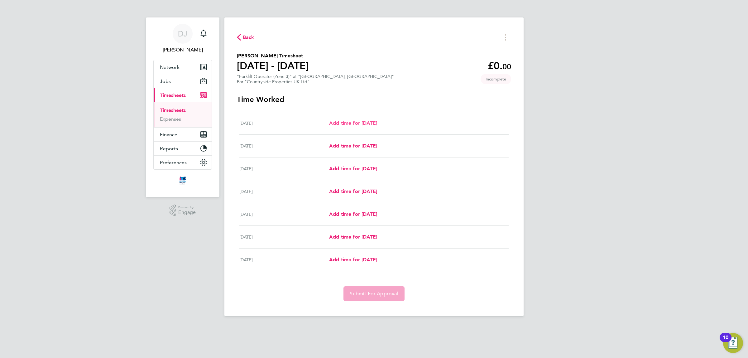
click at [354, 124] on span "Add time for [DATE]" at bounding box center [353, 123] width 48 height 6
select select "30"
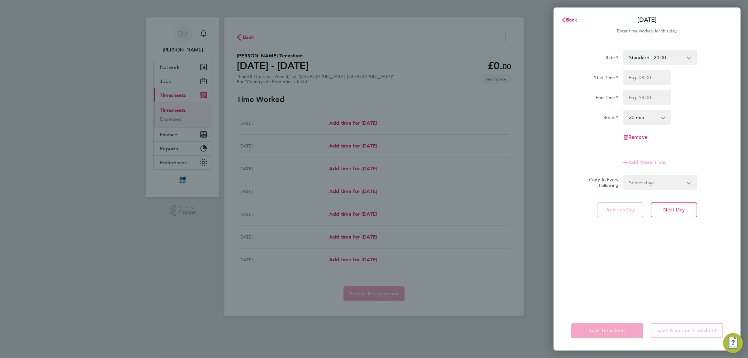
click at [643, 88] on div "Start Time End Time" at bounding box center [647, 87] width 157 height 35
click at [644, 84] on input "Start Time" at bounding box center [646, 77] width 47 height 15
type input "07:30"
click at [645, 97] on input "End Time" at bounding box center [646, 97] width 47 height 15
type input "17:00"
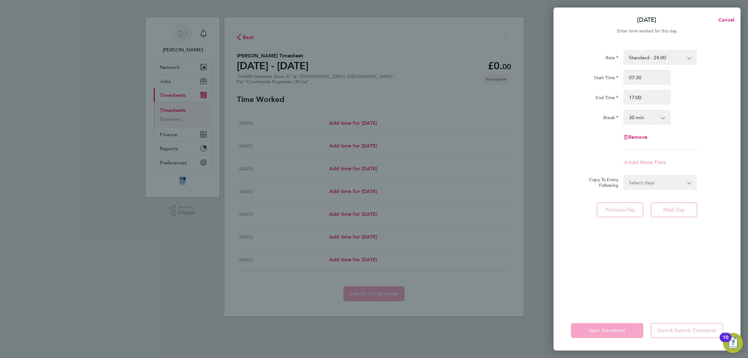
click at [689, 96] on div "End Time 17:00" at bounding box center [647, 97] width 157 height 15
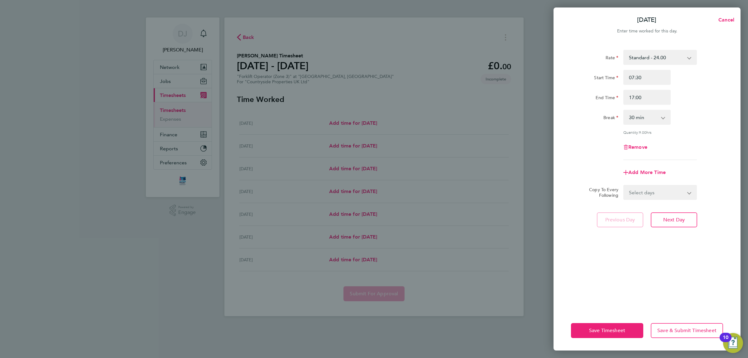
click at [652, 193] on select "Select days Day Weekday (Mon-Fri) Weekend (Sat-Sun) [DATE] [DATE] [DATE] [DATE]…" at bounding box center [656, 192] width 65 height 14
select select "WEEKDAY"
click at [624, 185] on select "Select days Day Weekday (Mon-Fri) Weekend (Sat-Sun) [DATE] [DATE] [DATE] [DATE]…" at bounding box center [656, 192] width 65 height 14
select select "[DATE]"
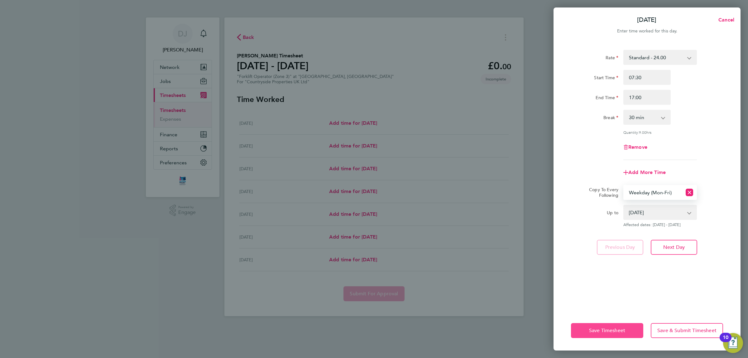
click at [600, 326] on button "Save Timesheet" at bounding box center [607, 330] width 72 height 15
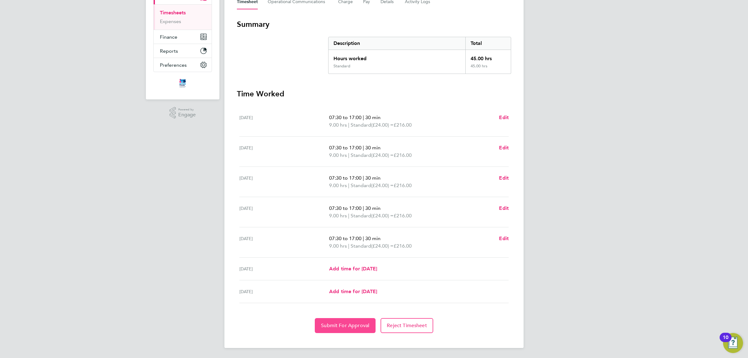
click at [342, 327] on span "Submit For Approval" at bounding box center [345, 325] width 48 height 6
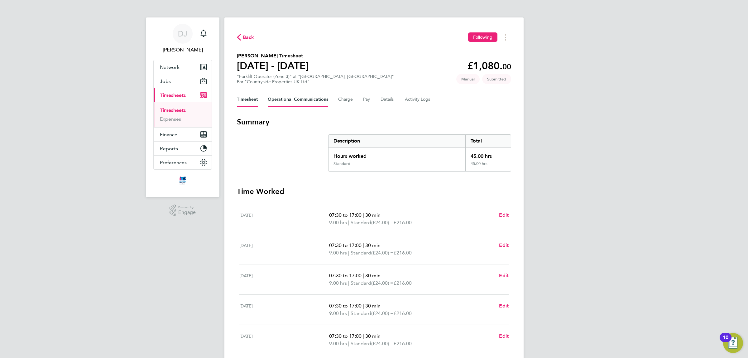
click at [291, 100] on Communications-tab "Operational Communications" at bounding box center [298, 99] width 60 height 15
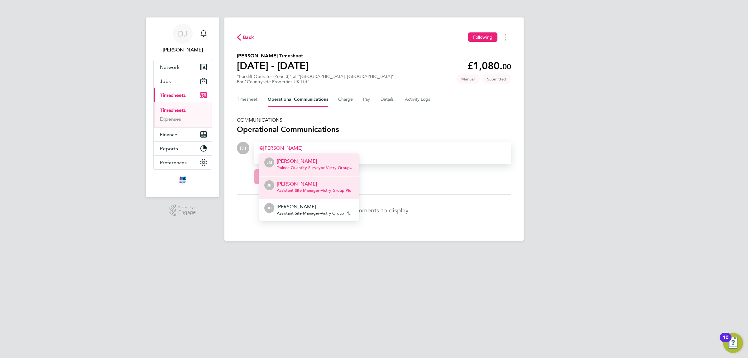
click at [300, 183] on p "[PERSON_NAME]" at bounding box center [314, 183] width 74 height 7
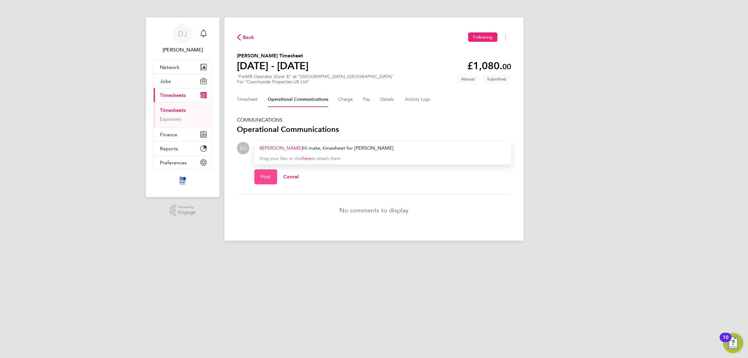
click at [270, 181] on button "Post" at bounding box center [265, 176] width 23 height 15
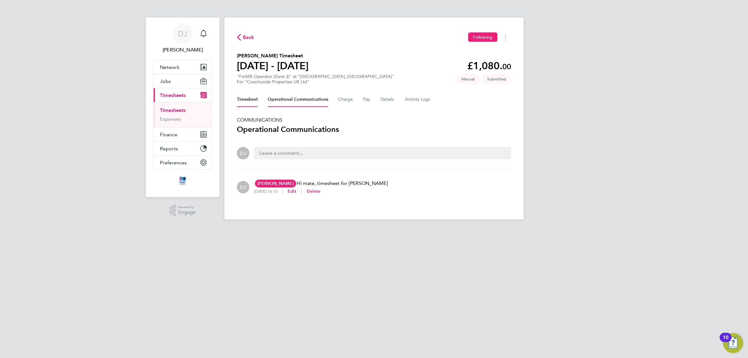
click at [248, 102] on button "Timesheet" at bounding box center [247, 99] width 21 height 15
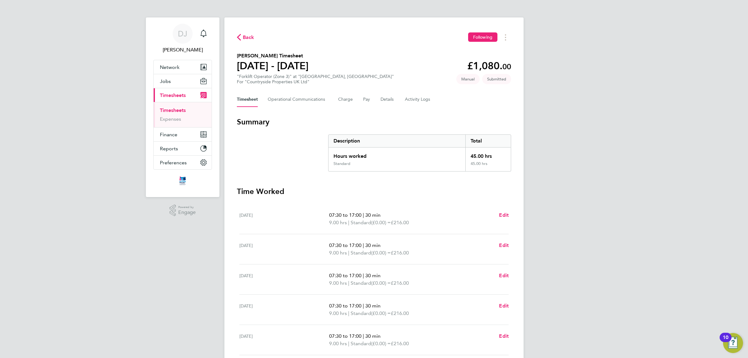
click at [251, 42] on div "Back Following Timothy Chapman's Timesheet 22 - 28 Sept 2025 £1,080. 00 "Forkli…" at bounding box center [373, 231] width 299 height 428
click at [247, 37] on span "Back" at bounding box center [249, 37] width 12 height 7
